Goal: Task Accomplishment & Management: Use online tool/utility

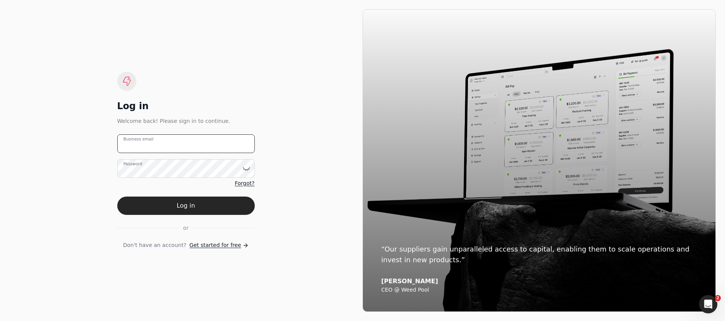
click at [197, 144] on email "Business email" at bounding box center [186, 143] width 138 height 19
type email "[EMAIL_ADDRESS][DOMAIN_NAME]"
click at [187, 179] on div "Password Forgot?" at bounding box center [186, 173] width 138 height 28
click at [117, 197] on button "Log in" at bounding box center [186, 206] width 138 height 18
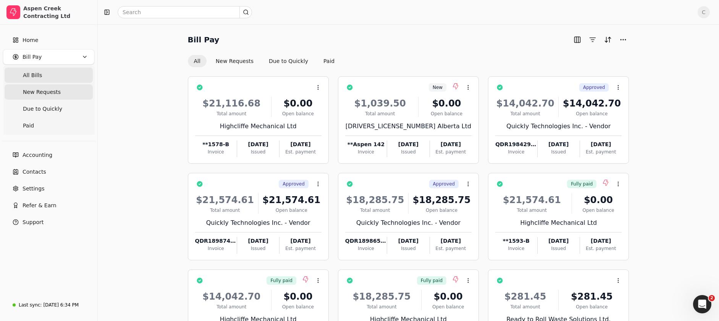
click at [46, 94] on span "New Requests" at bounding box center [42, 92] width 38 height 8
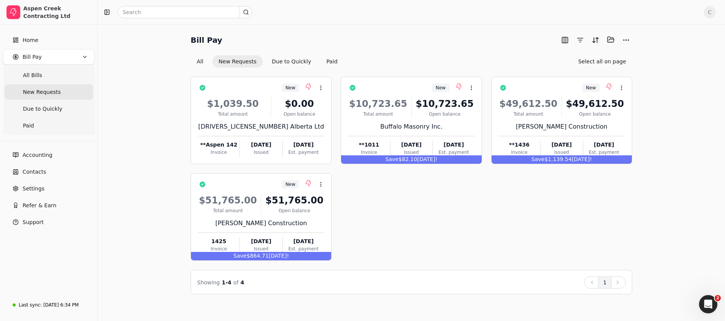
click at [540, 167] on div "New Context Menu Button $1,039.50 Total amount $0.00 Open balance 1976256 Alber…" at bounding box center [412, 169] width 442 height 184
